Goal: Task Accomplishment & Management: Use online tool/utility

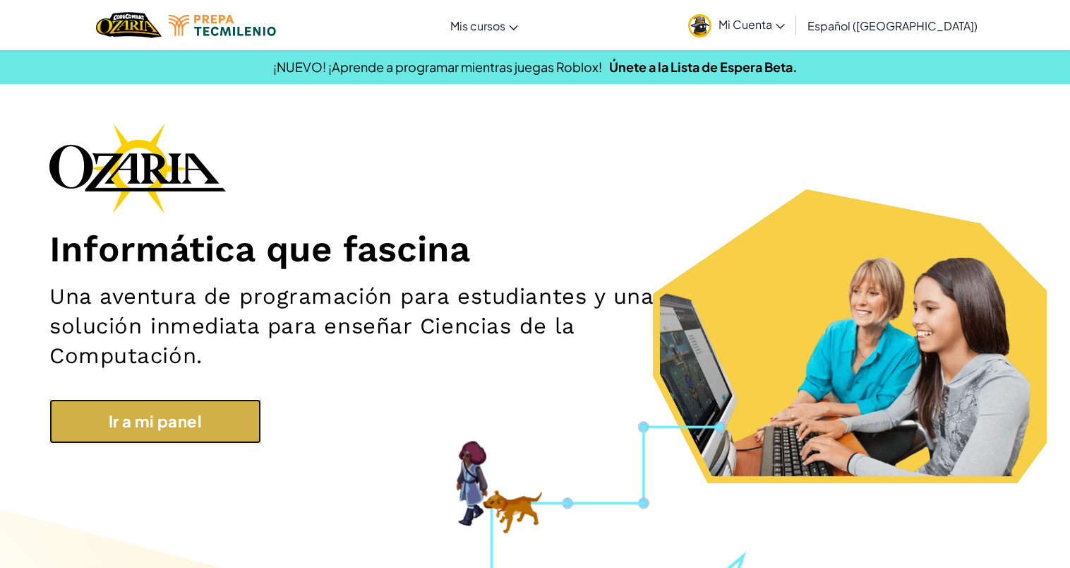
click at [171, 407] on link "Ir a mi panel" at bounding box center [155, 421] width 212 height 44
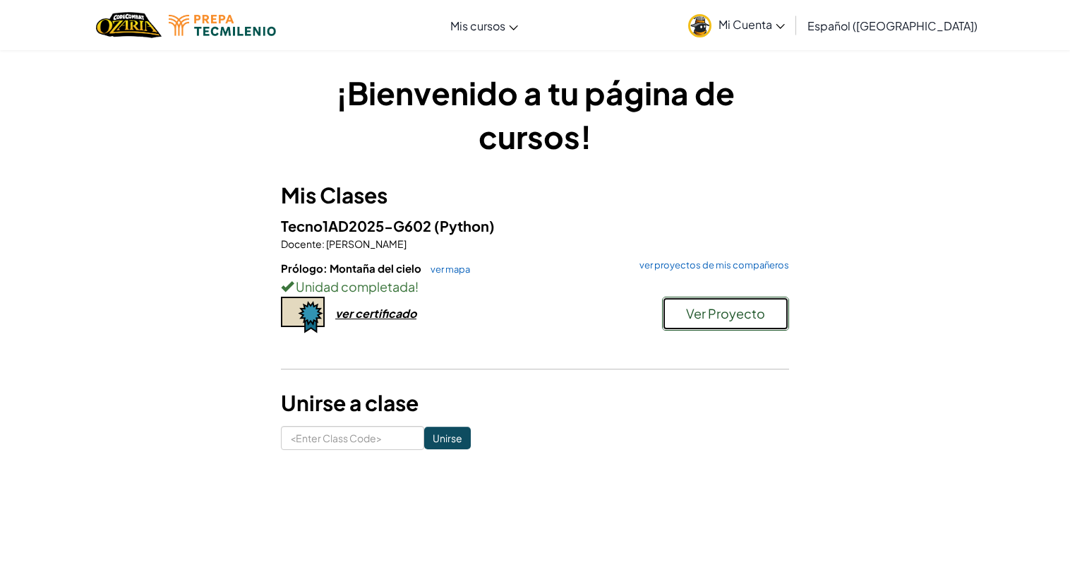
click at [684, 320] on button "Ver Proyecto" at bounding box center [725, 313] width 127 height 34
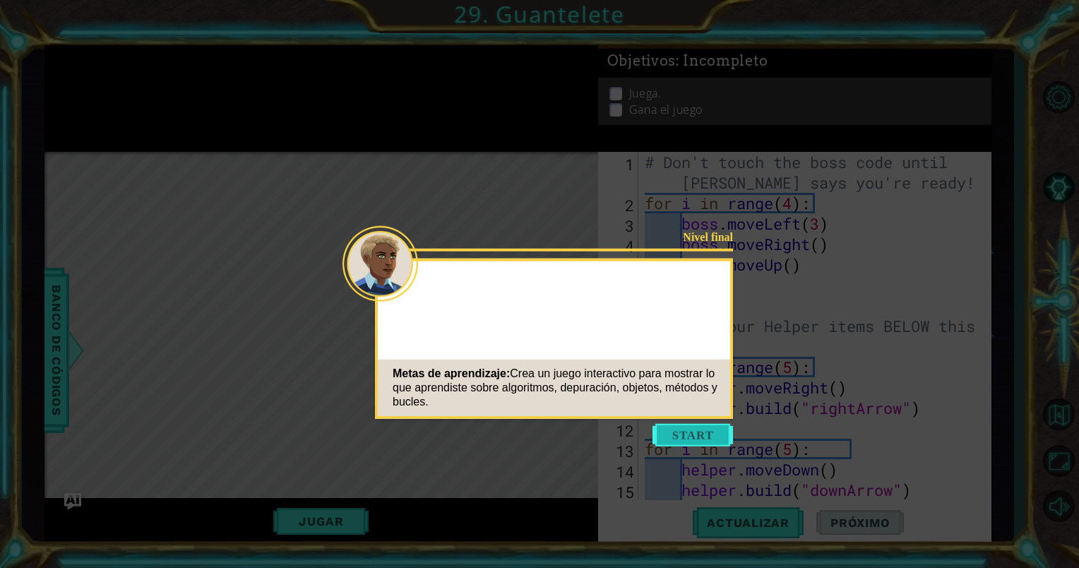
click at [664, 439] on button "Start" at bounding box center [692, 435] width 80 height 23
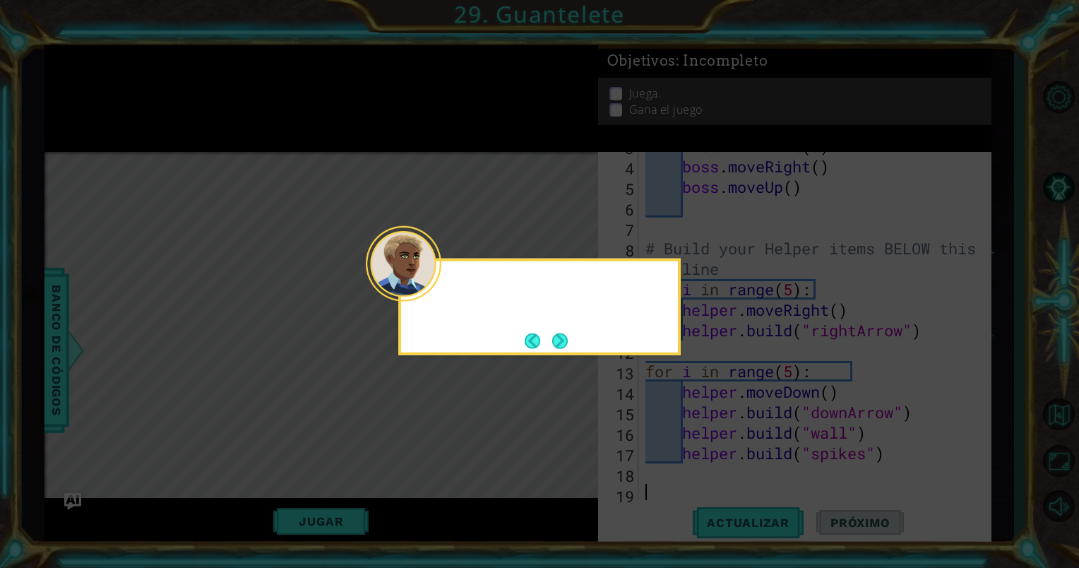
scroll to position [82, 0]
click at [558, 339] on button "Next" at bounding box center [560, 340] width 16 height 16
click at [573, 342] on div "El último paso es personalizar el juego para que sea más divertido." at bounding box center [539, 306] width 282 height 97
click at [553, 337] on button "Next" at bounding box center [560, 340] width 16 height 16
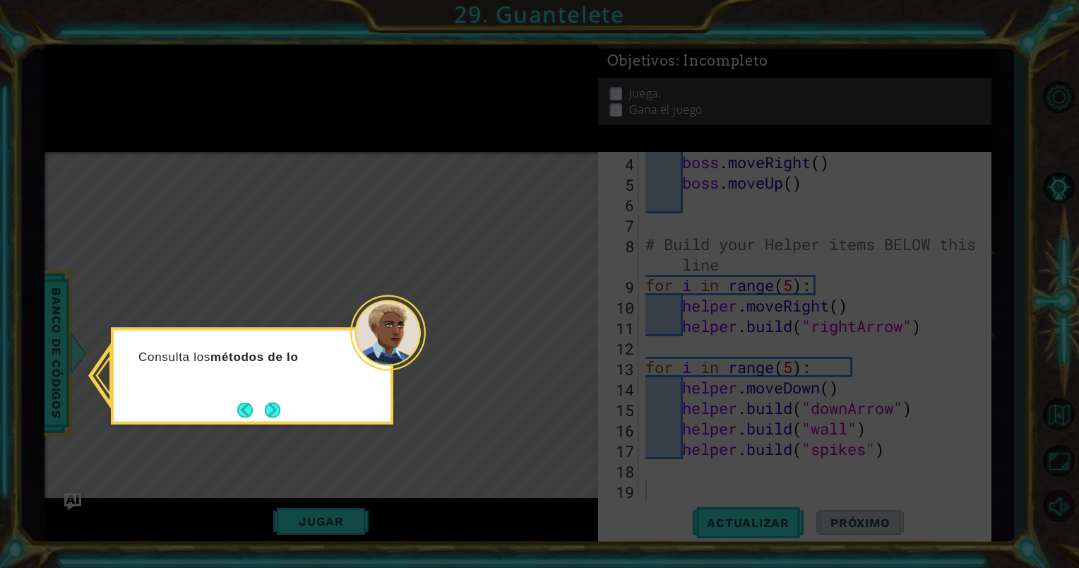
click at [292, 404] on div "Consulta los métodos de lo" at bounding box center [252, 376] width 282 height 97
click at [275, 409] on button "Next" at bounding box center [273, 410] width 16 height 16
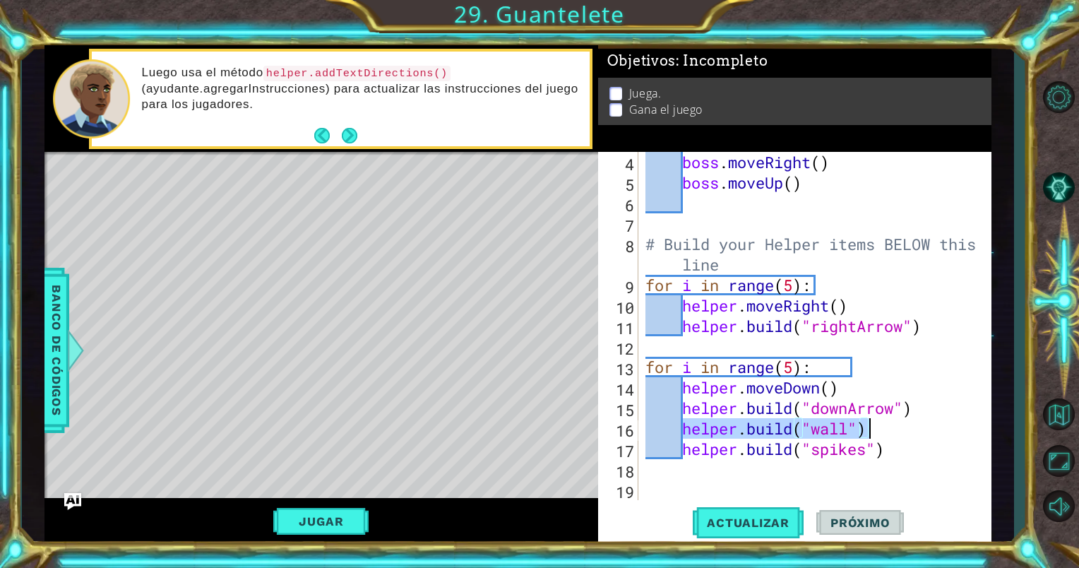
drag, startPoint x: 682, startPoint y: 430, endPoint x: 903, endPoint y: 432, distance: 221.0
click at [903, 432] on div "boss . moveRight ( ) boss . moveUp ( ) # Build your Helper items BELOW this lin…" at bounding box center [813, 346] width 342 height 389
type textarea "[DOMAIN_NAME]("wall")"
click at [45, 360] on span "Banco de códigos" at bounding box center [56, 350] width 23 height 146
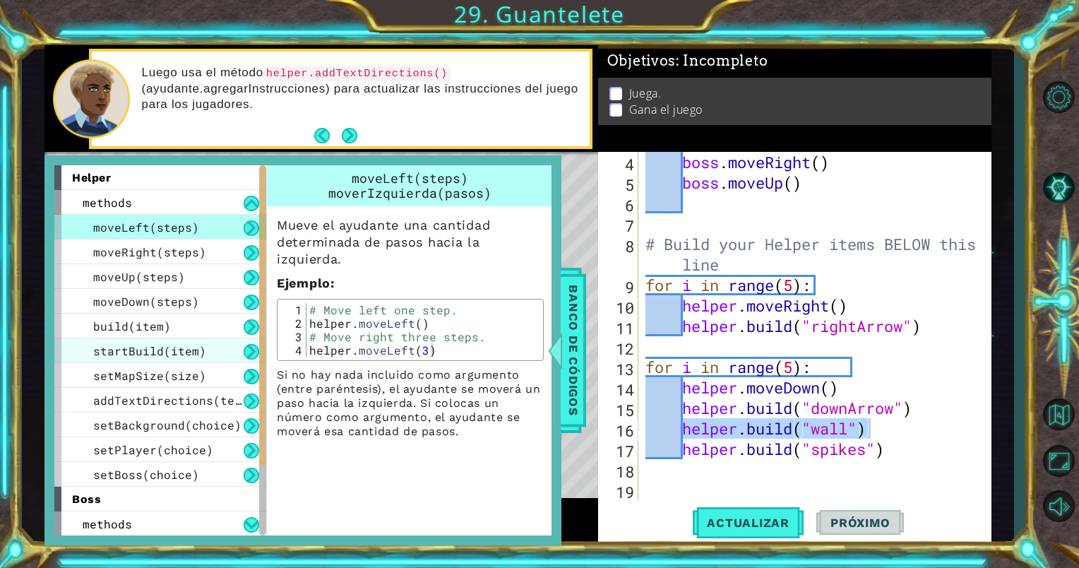
drag, startPoint x: 196, startPoint y: 346, endPoint x: 130, endPoint y: 343, distance: 65.7
click at [130, 343] on span "startBuild(item)" at bounding box center [149, 350] width 113 height 15
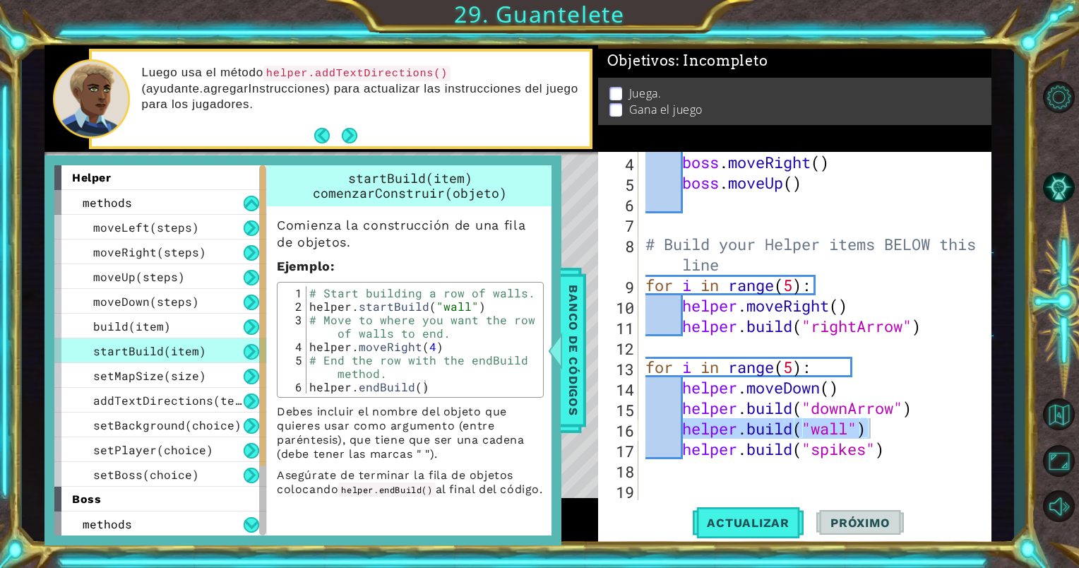
type textarea "helper.startBuild("wall")"
click at [326, 311] on div "# Start building a row of walls. helper . startBuild ( "wall" ) # Move to where…" at bounding box center [423, 353] width 234 height 134
click at [155, 370] on span "setMapSize(size)" at bounding box center [149, 375] width 113 height 15
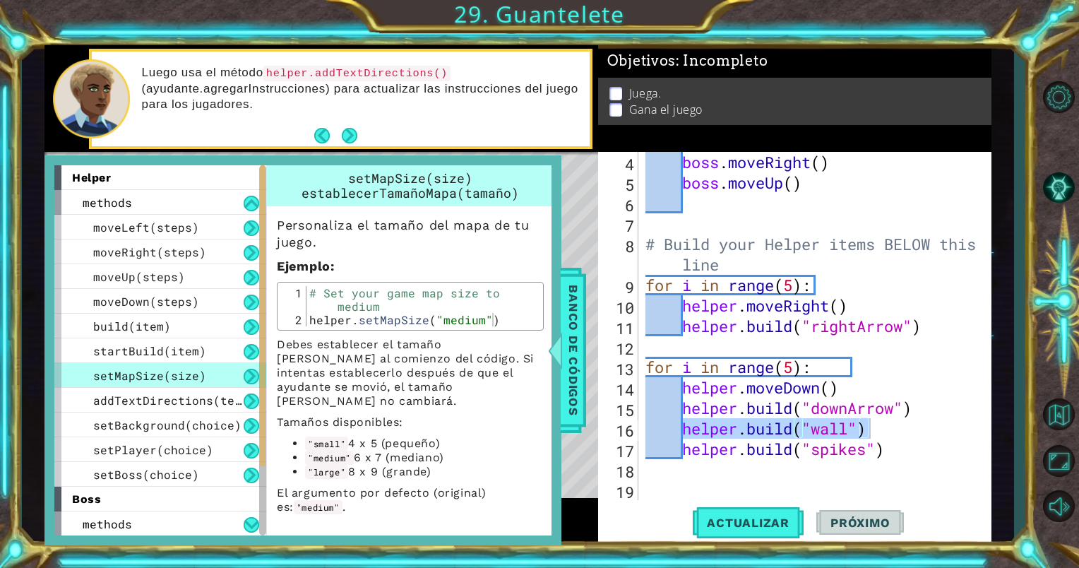
type textarea "helper.setMapSize("medium")"
drag, startPoint x: 308, startPoint y: 318, endPoint x: 517, endPoint y: 325, distance: 209.0
click at [517, 325] on div "# Set your game map size to medium helper . setMapSize ( "medium" )" at bounding box center [423, 326] width 234 height 80
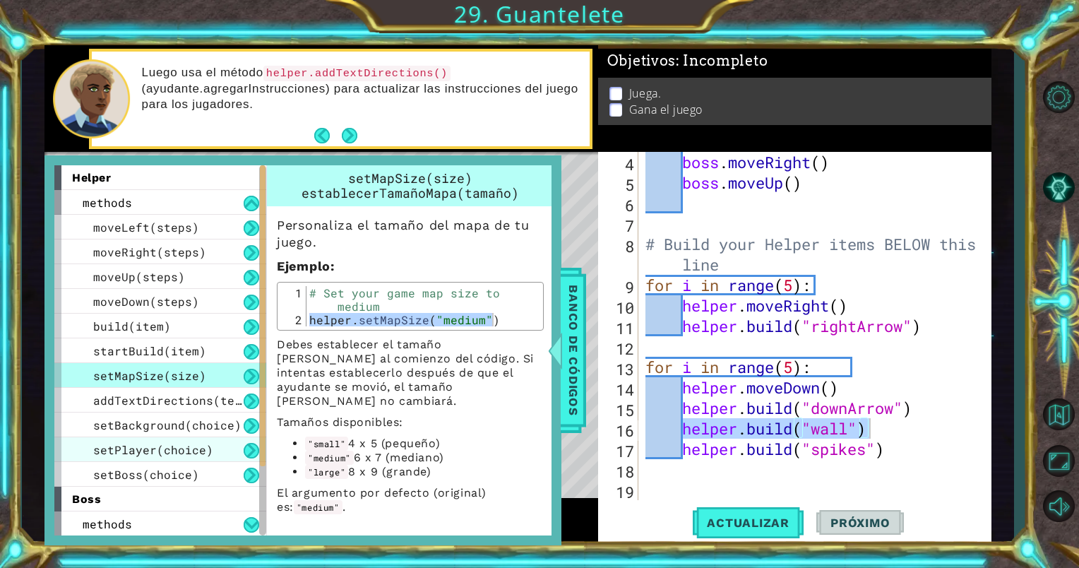
click at [169, 458] on div "setPlayer(choice)" at bounding box center [160, 449] width 212 height 25
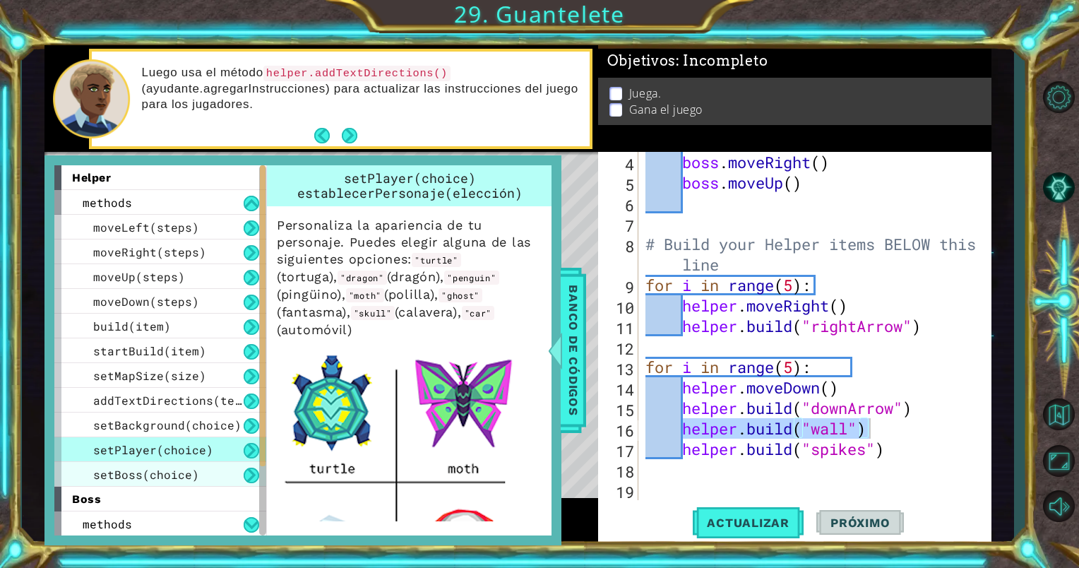
drag, startPoint x: 169, startPoint y: 458, endPoint x: 179, endPoint y: 469, distance: 15.0
click at [179, 469] on div "moveLeft(steps) moveRight(steps) moveUp(steps) moveDown(steps) build(item) star…" at bounding box center [160, 351] width 212 height 272
click at [179, 469] on span "setBoss(choice)" at bounding box center [146, 474] width 106 height 15
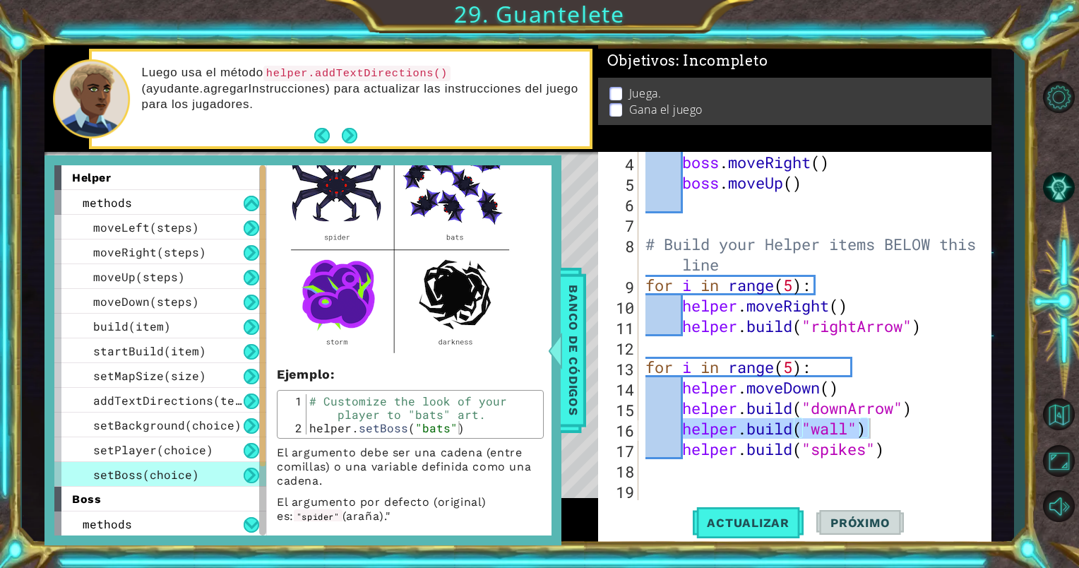
scroll to position [151, 0]
type textarea "helper.setBoss("bats")"
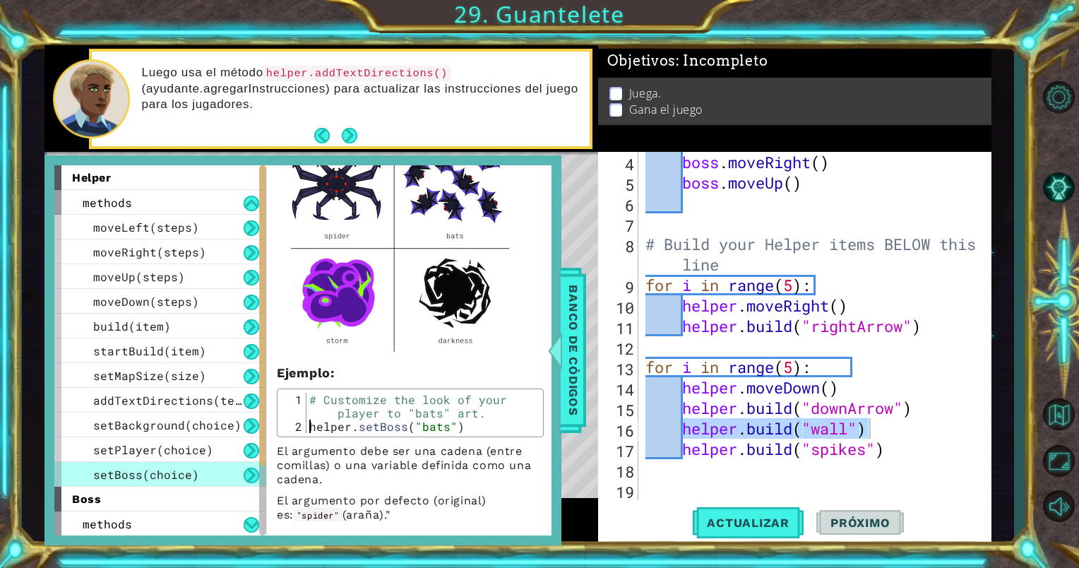
click at [306, 428] on div "# Customize the look of your player to "bats" art. helper . setBoss ( "bats" )" at bounding box center [423, 432] width 234 height 80
drag, startPoint x: 169, startPoint y: 438, endPoint x: 138, endPoint y: 450, distance: 34.0
drag, startPoint x: 138, startPoint y: 450, endPoint x: 106, endPoint y: 446, distance: 32.0
click at [106, 446] on span "setPlayer(choice)" at bounding box center [153, 449] width 120 height 15
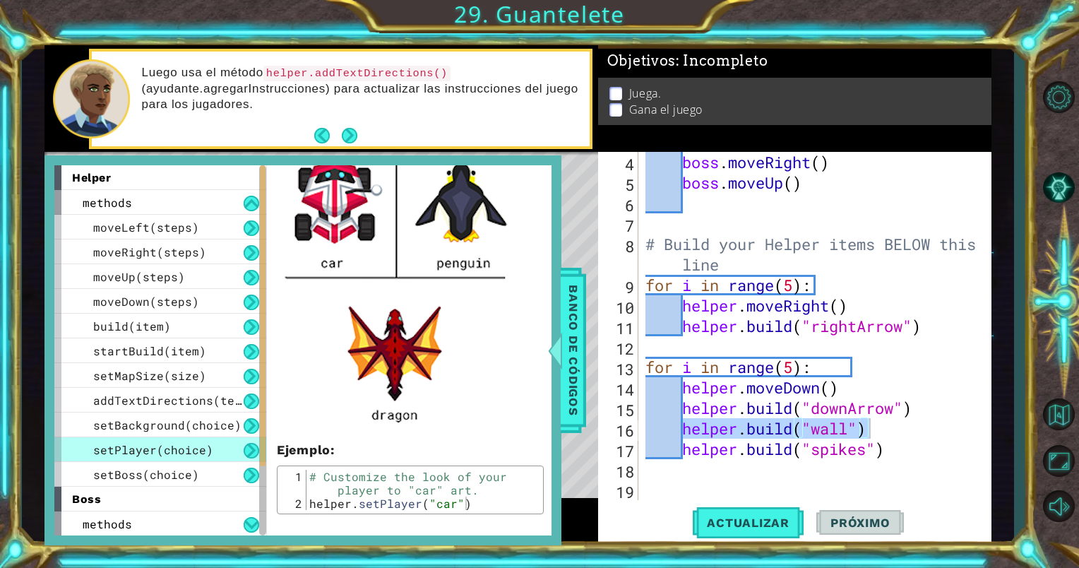
scroll to position [585, 0]
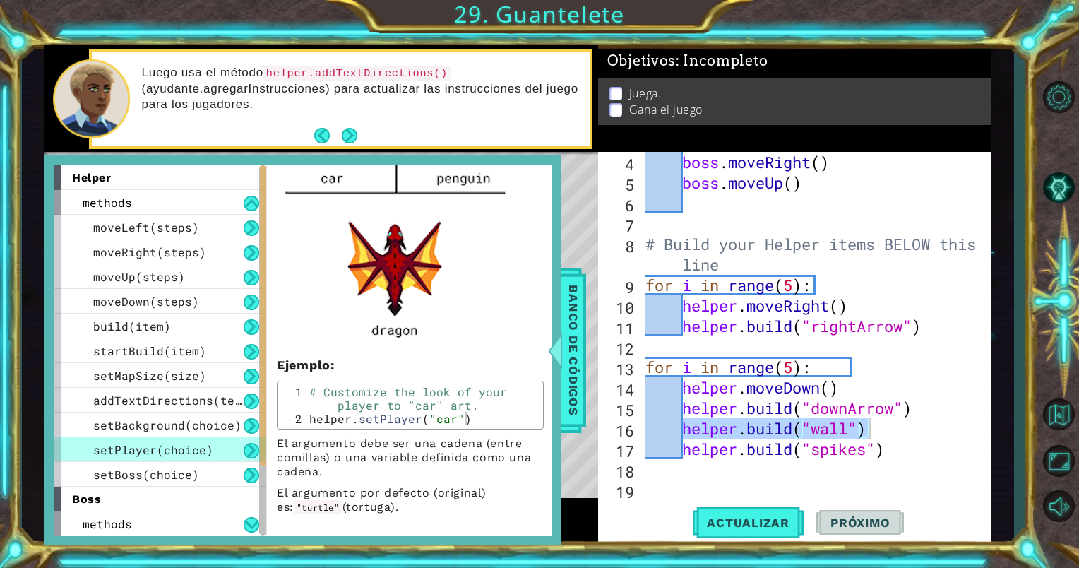
type textarea "helper.setPlayer("car")"
drag, startPoint x: 306, startPoint y: 424, endPoint x: 469, endPoint y: 421, distance: 163.1
click at [469, 421] on div "# Customize the look of your player to "car" art. helper . setPlayer ( "car" )" at bounding box center [423, 425] width 234 height 80
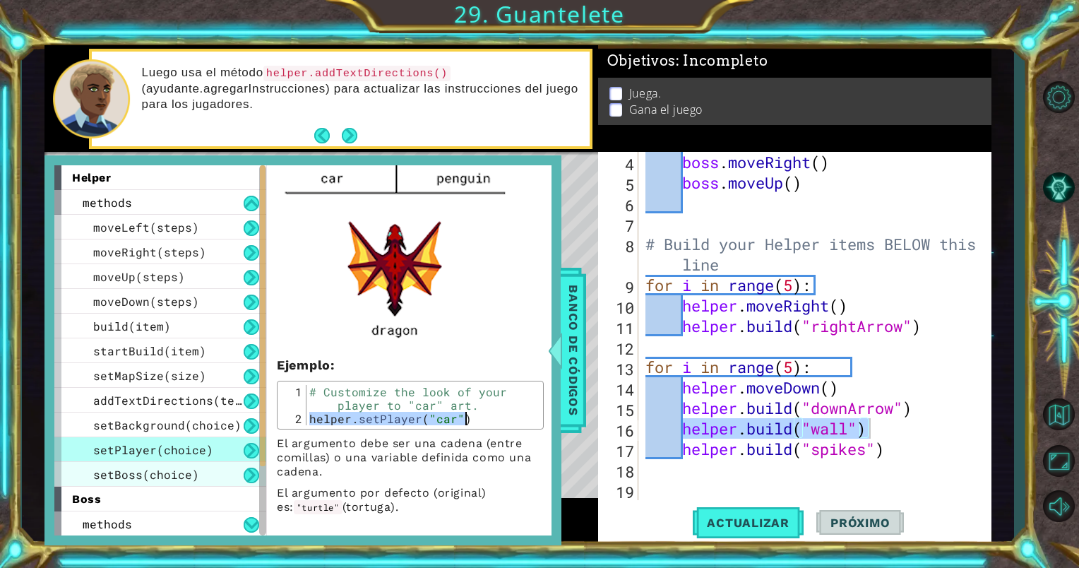
click at [173, 474] on span "setBoss(choice)" at bounding box center [146, 474] width 106 height 15
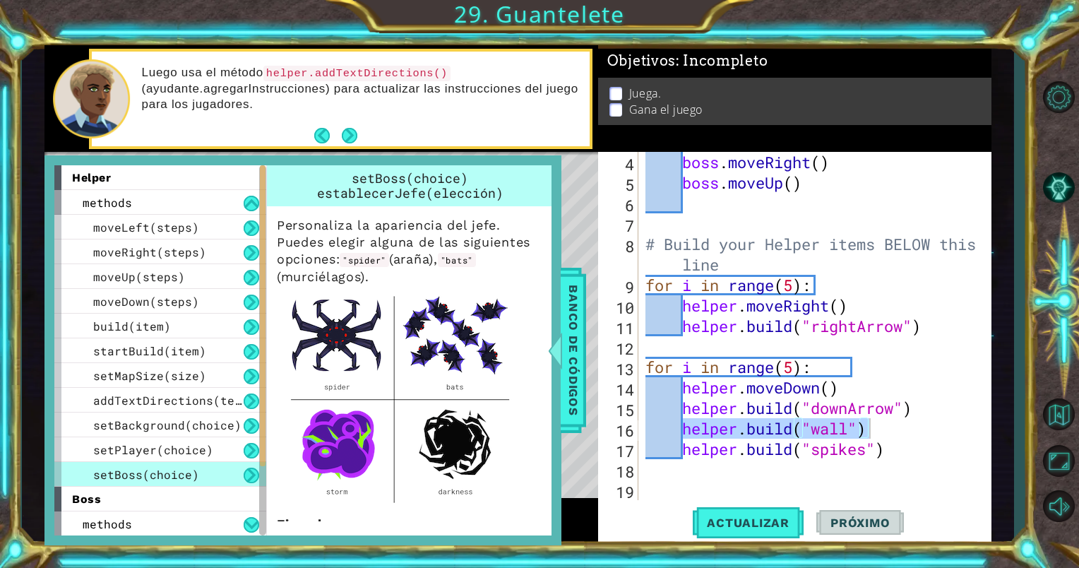
scroll to position [158, 0]
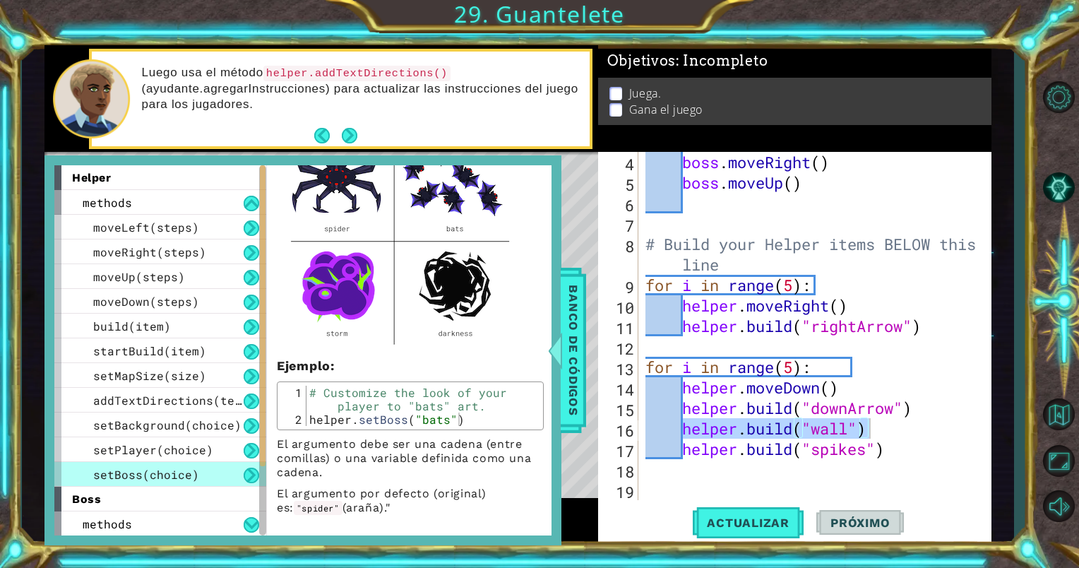
drag, startPoint x: 309, startPoint y: 426, endPoint x: 453, endPoint y: 431, distance: 144.1
click at [453, 431] on div "Personaliza la apariencia del jefe. Puedes elegir alguna de las siguientes opci…" at bounding box center [410, 281] width 287 height 467
type textarea "helper.setBoss("bats")"
drag, startPoint x: 469, startPoint y: 416, endPoint x: 302, endPoint y: 422, distance: 166.7
click at [302, 422] on div "helper.setBoss("bats") 1 2 # Customize the look of your player to "bats" art. h…" at bounding box center [410, 405] width 258 height 40
